Goal: Task Accomplishment & Management: Manage account settings

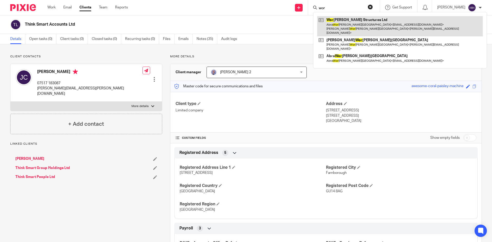
type input "wor"
click at [350, 29] on link at bounding box center [400, 26] width 166 height 20
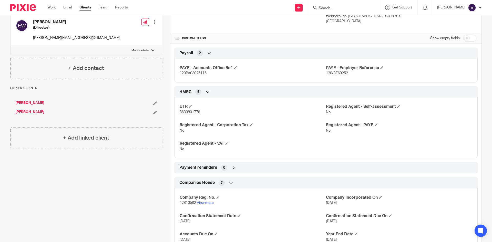
scroll to position [34, 0]
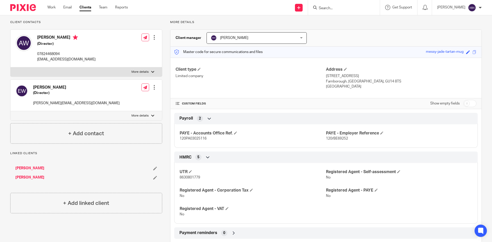
click at [464, 104] on input "checkbox" at bounding box center [469, 103] width 13 height 7
checkbox input "true"
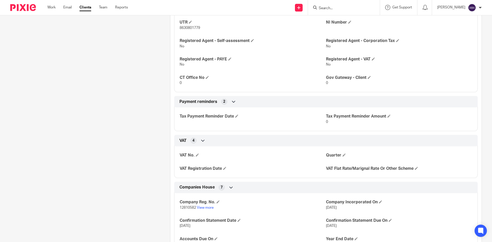
scroll to position [342, 0]
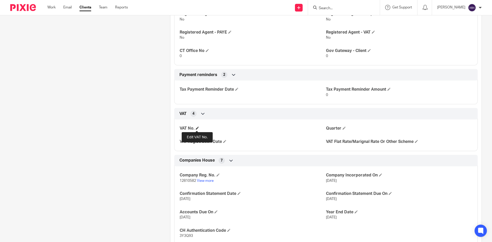
click at [197, 128] on span at bounding box center [197, 128] width 3 height 3
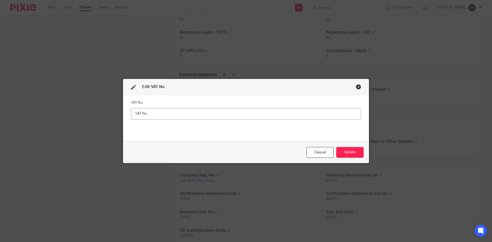
click at [207, 116] on input "text" at bounding box center [246, 114] width 230 height 12
type input "496507843"
click at [354, 150] on button "Update" at bounding box center [349, 152] width 27 height 11
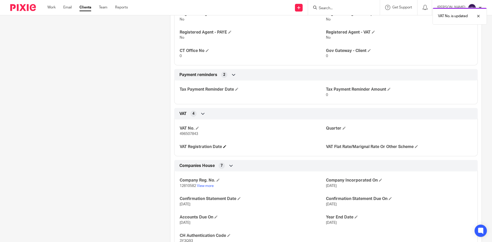
click at [223, 145] on h4 "VAT Registration Date" at bounding box center [253, 146] width 146 height 5
click at [225, 147] on span at bounding box center [224, 146] width 3 height 3
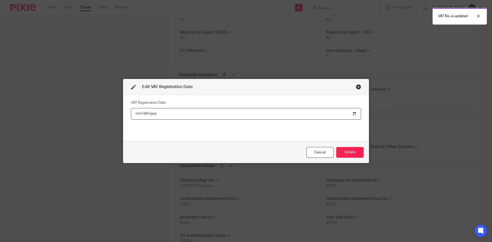
click at [217, 114] on input "date" at bounding box center [246, 114] width 230 height 12
type input "2025-06-01"
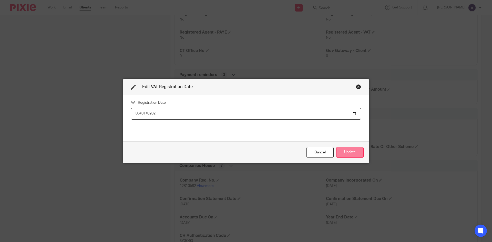
click at [356, 151] on button "Update" at bounding box center [349, 152] width 27 height 11
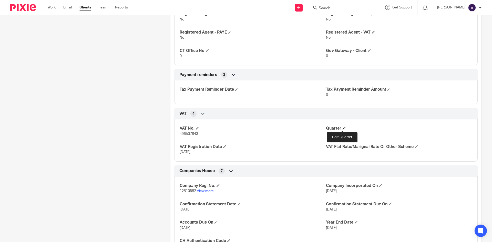
click at [343, 129] on span at bounding box center [344, 128] width 3 height 3
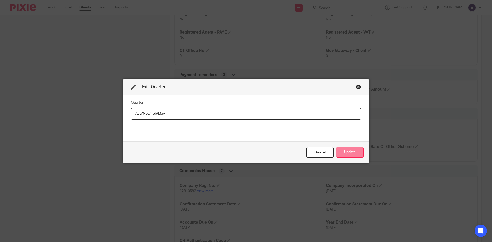
type input "Aug/Nov/Feb/May"
click at [356, 151] on button "Update" at bounding box center [349, 152] width 27 height 11
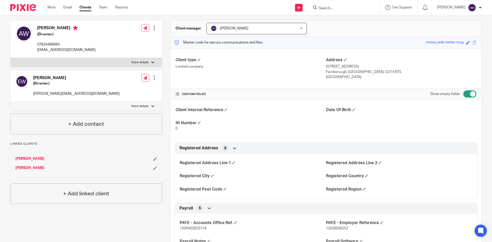
scroll to position [9, 0]
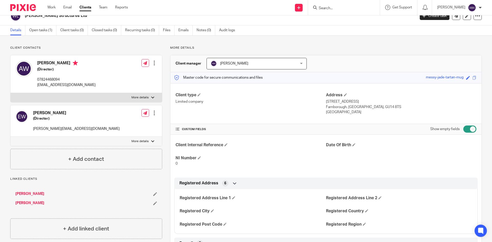
click at [465, 127] on input "checkbox" at bounding box center [469, 129] width 13 height 7
checkbox input "false"
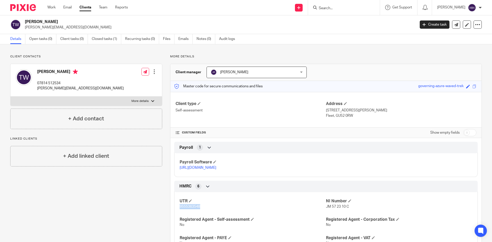
scroll to position [89, 0]
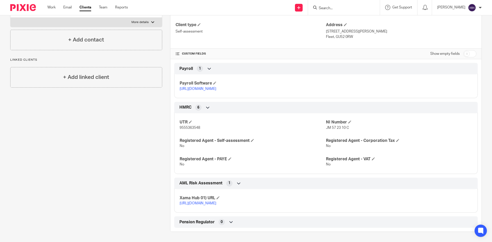
click at [350, 7] on input "Search" at bounding box center [341, 8] width 46 height 5
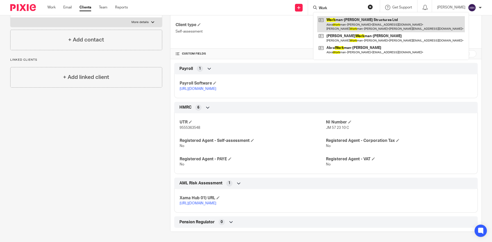
type input "Work"
click at [348, 25] on link at bounding box center [391, 24] width 148 height 16
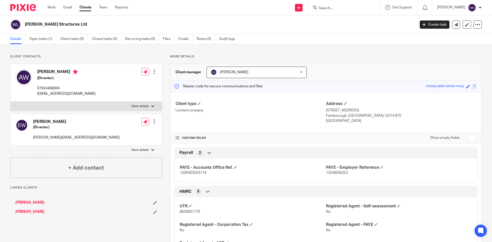
drag, startPoint x: 26, startPoint y: 25, endPoint x: 114, endPoint y: 26, distance: 87.9
click at [114, 26] on h2 "Workman-Fowler Structures Ltd" at bounding box center [180, 24] width 310 height 5
copy h2 "Workman-Fowler Structures Ltd"
